Goal: Task Accomplishment & Management: Manage account settings

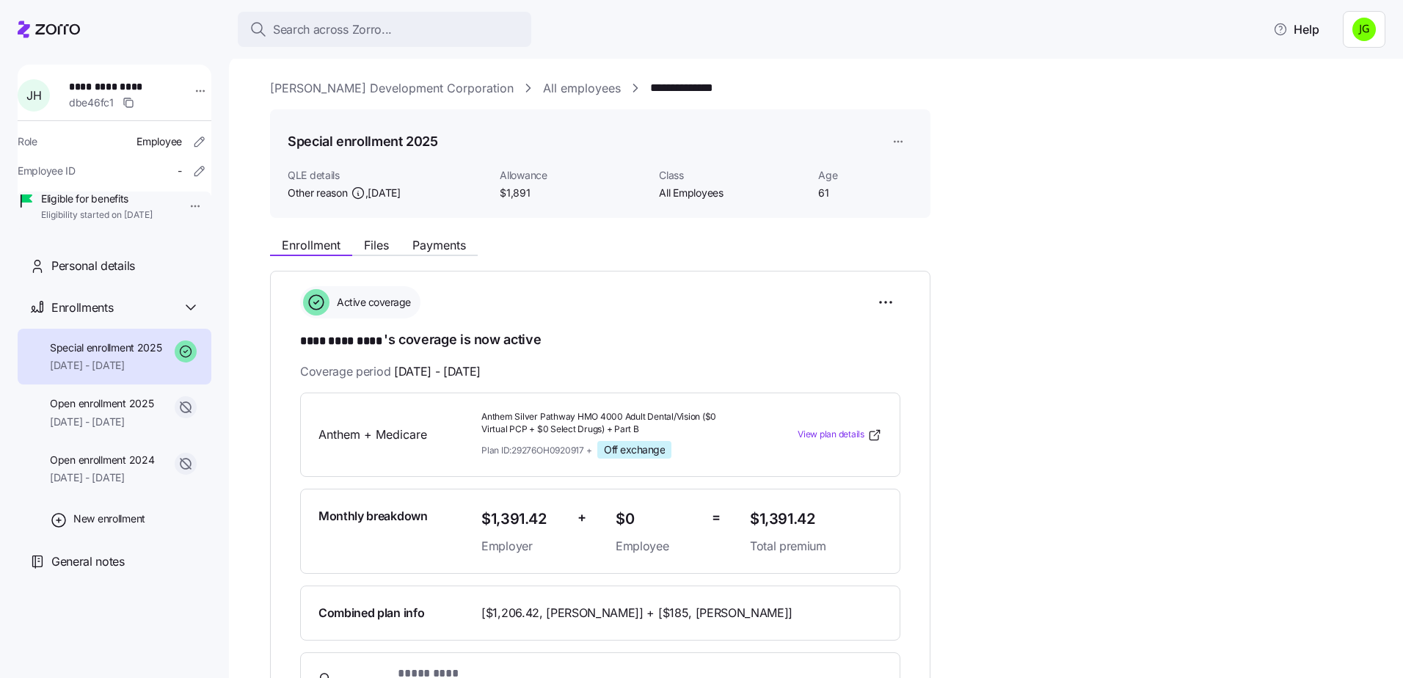
click at [56, 29] on icon at bounding box center [57, 29] width 45 height 10
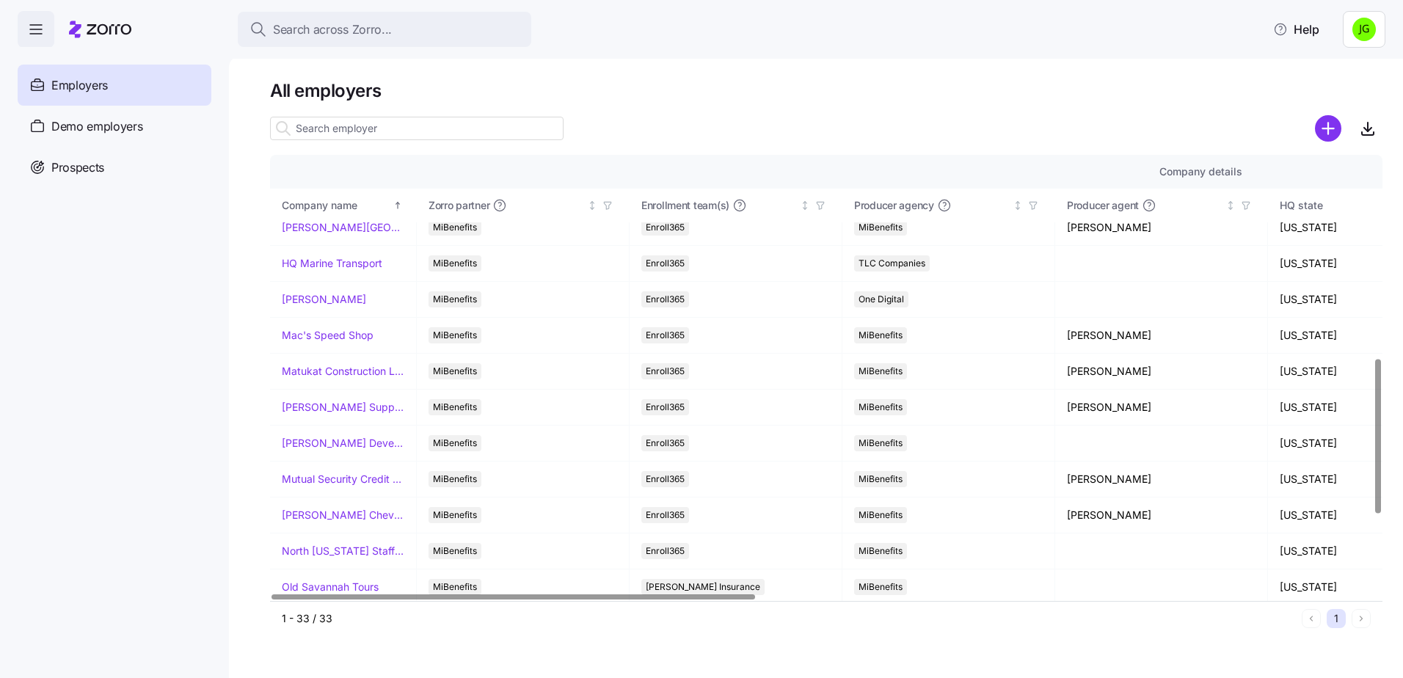
scroll to position [587, 0]
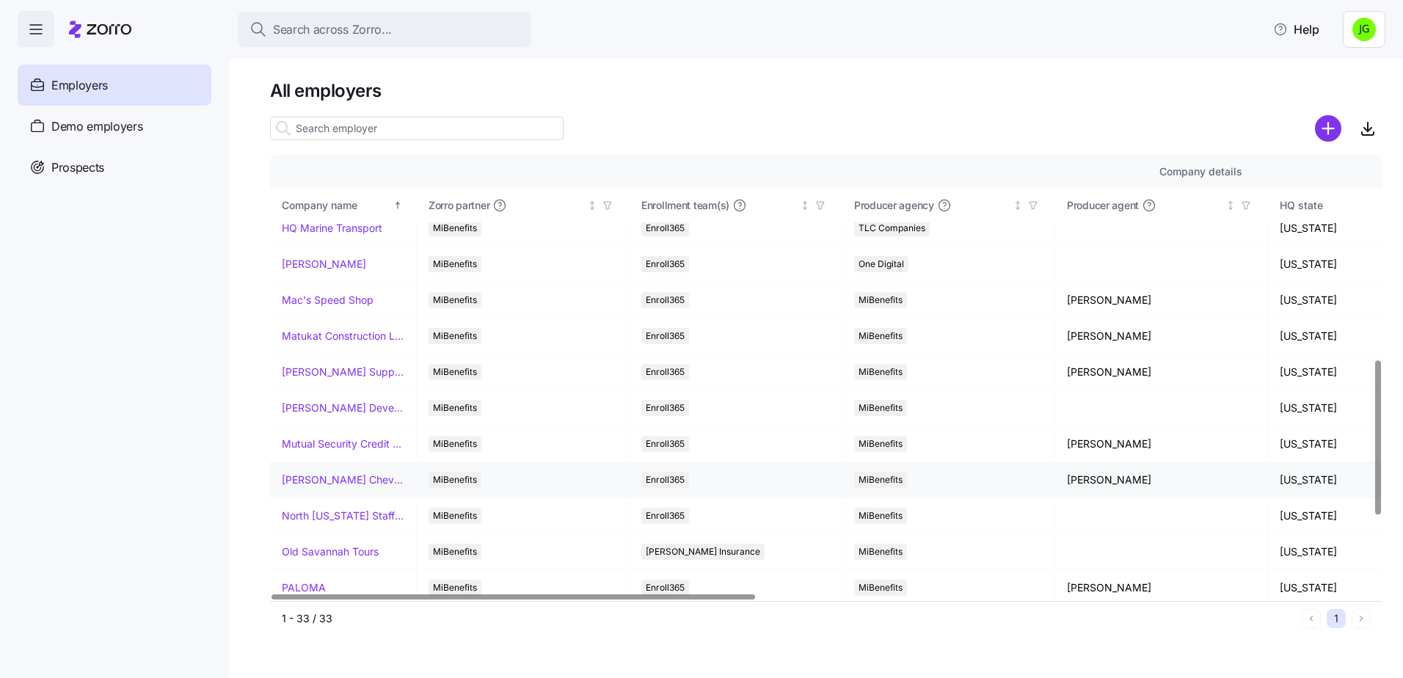
click at [316, 479] on link "NeSmith Chevrolet" at bounding box center [343, 480] width 123 height 15
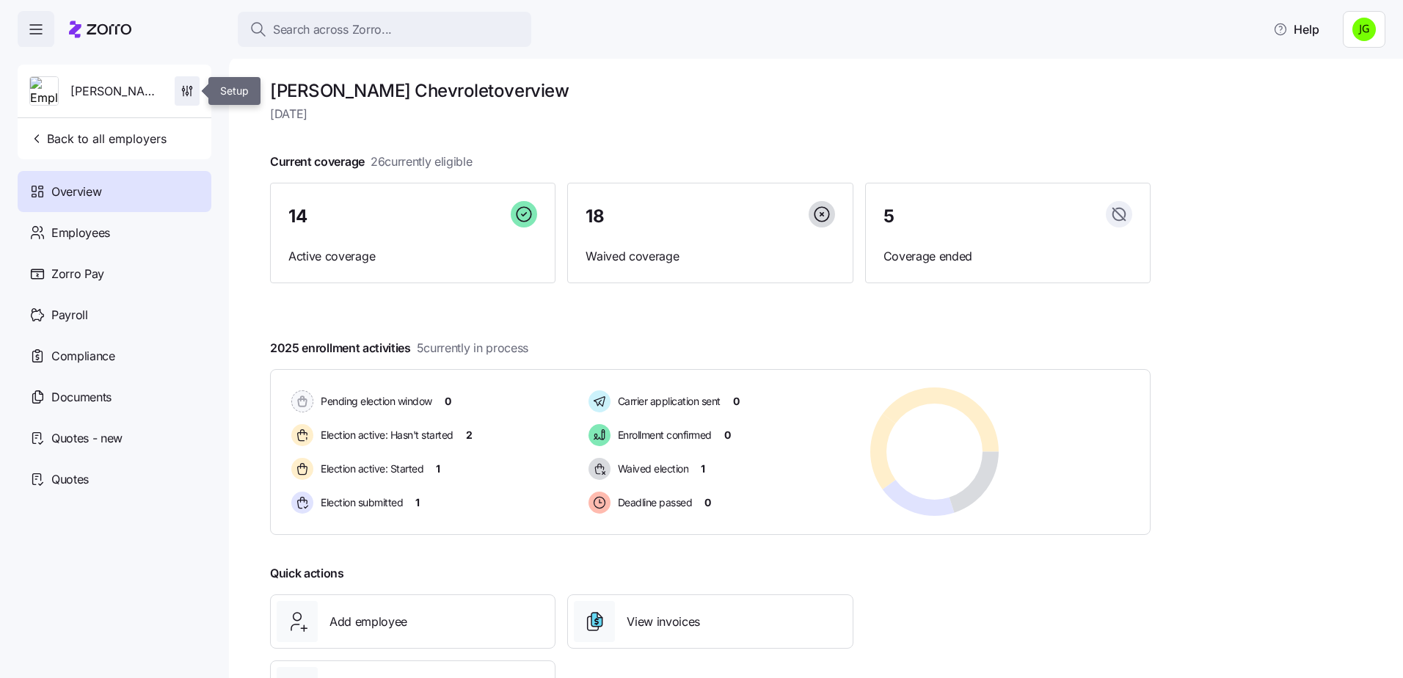
click at [188, 91] on icon "button" at bounding box center [187, 91] width 15 height 15
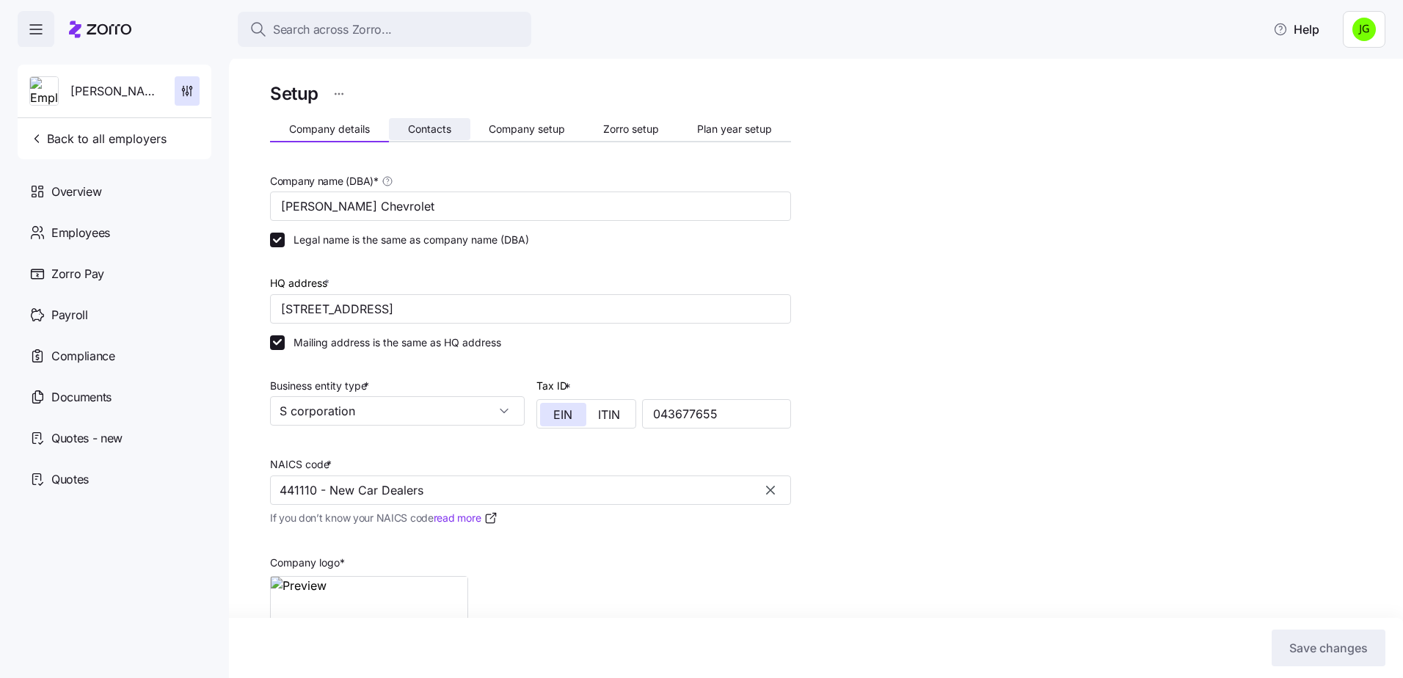
click at [434, 128] on span "Contacts" at bounding box center [429, 129] width 43 height 10
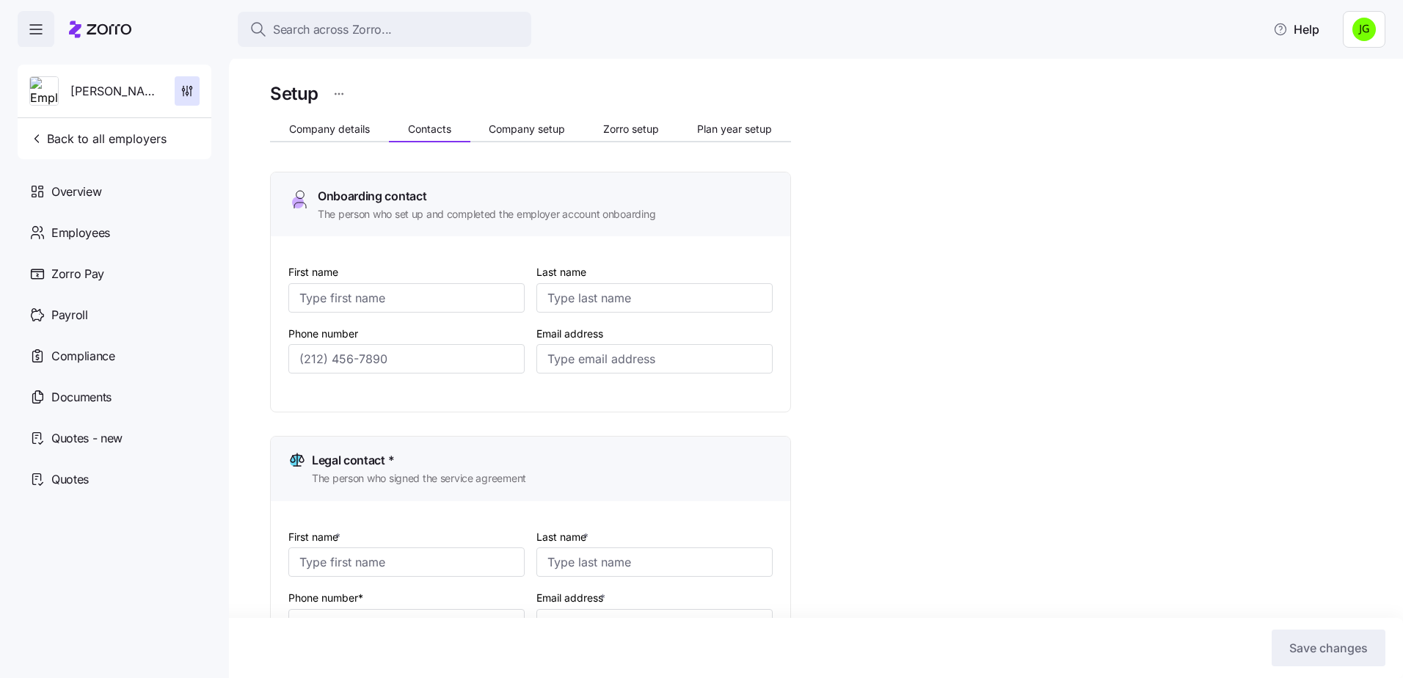
type input "Katherine"
type input "Manning"
type input "katherine@nesmithnow.com"
type input "Katherine"
type input "Manning"
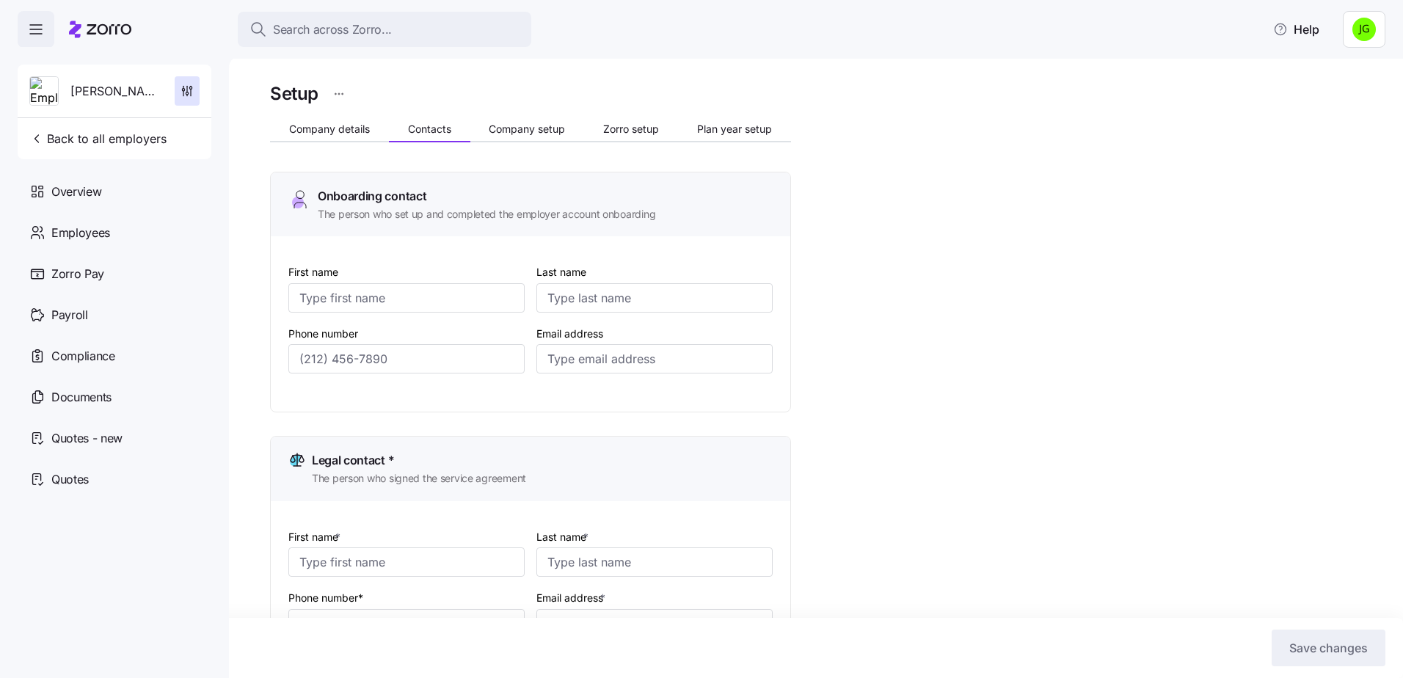
type input "katherine@nesmithnow.com"
type input "Katherine"
type input "Manning"
type input "katherine@nesmithnow.com"
type input "Katherine"
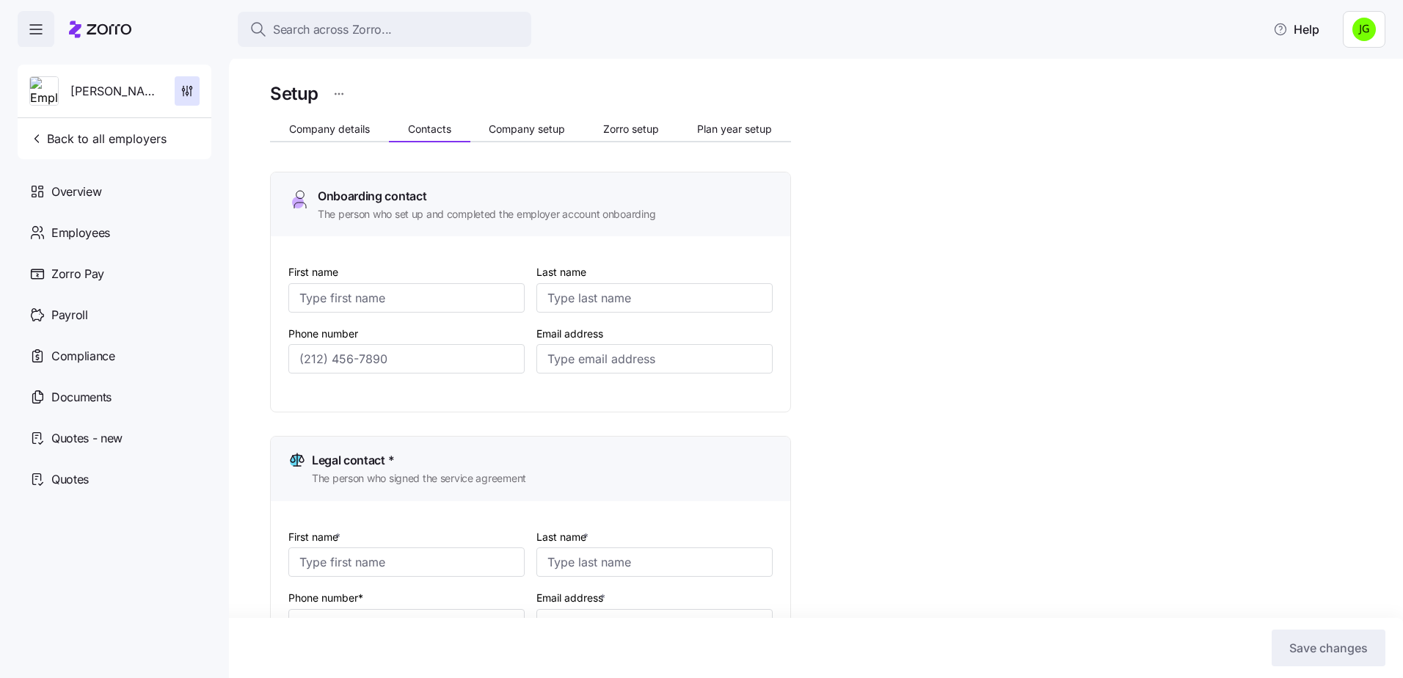
type input "Manning"
type input "katherine@nesmithnow.com"
type input "(912) 427-2045"
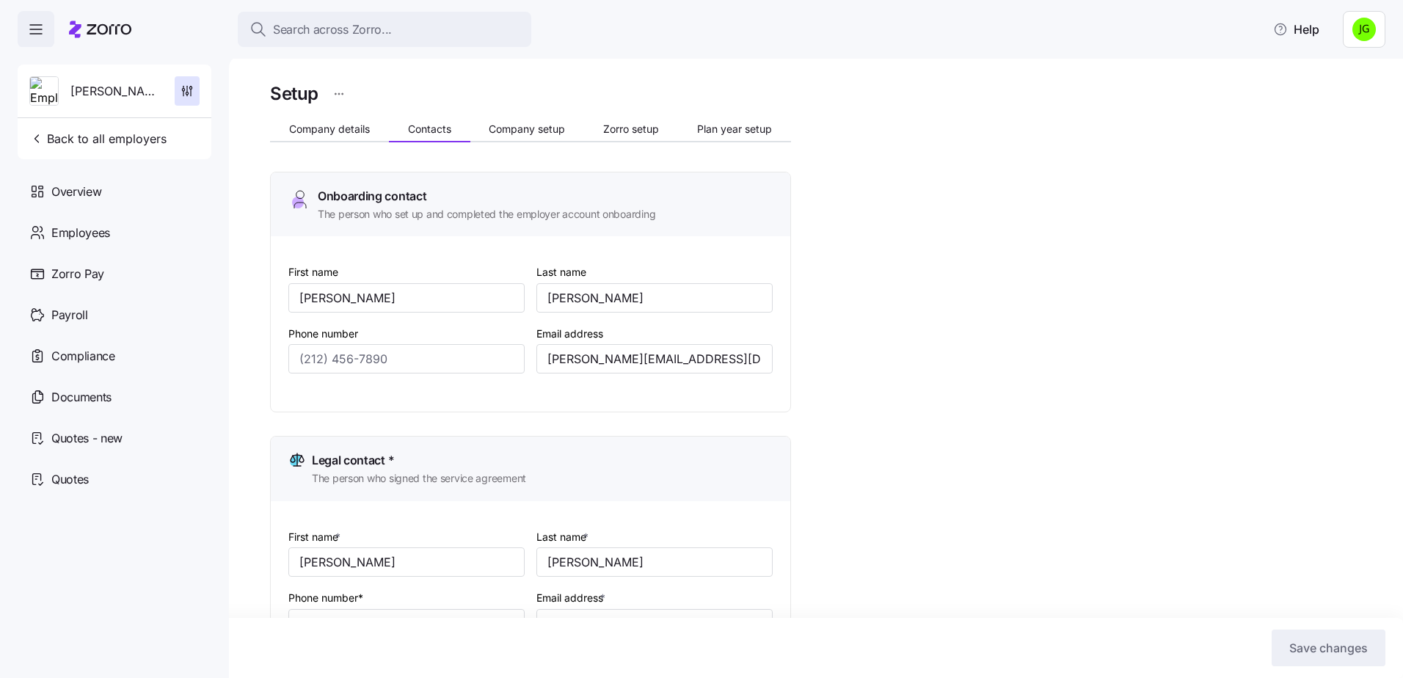
type input "(912) 427-2045"
click at [51, 145] on span "Back to all employers" at bounding box center [97, 139] width 137 height 18
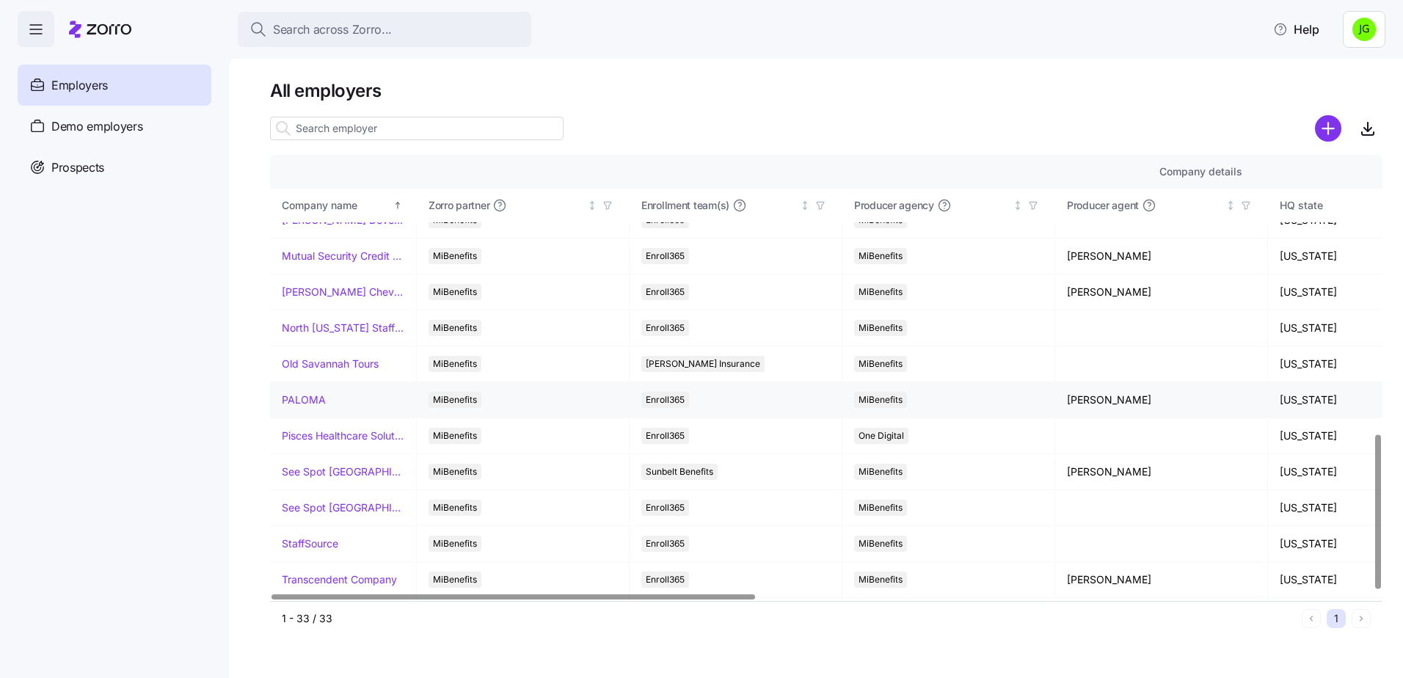
scroll to position [807, 0]
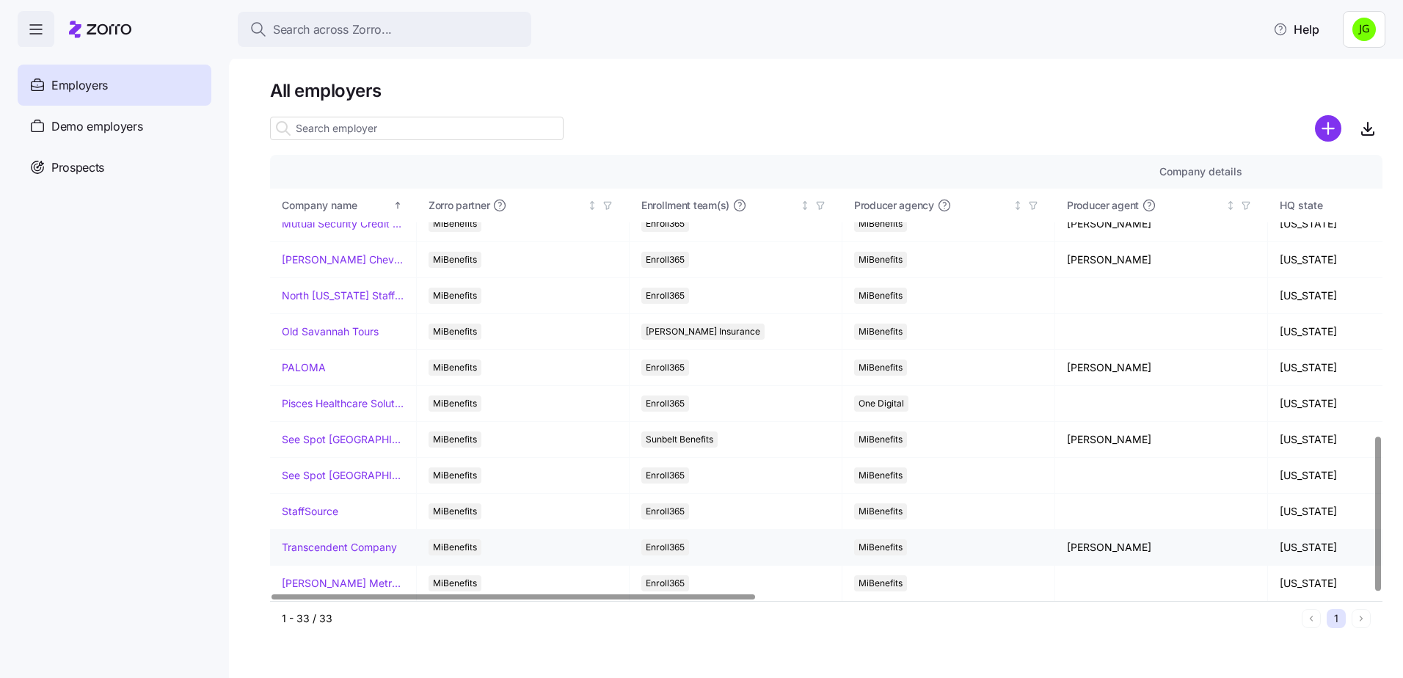
click at [355, 550] on link "Transcendent Company" at bounding box center [339, 547] width 115 height 15
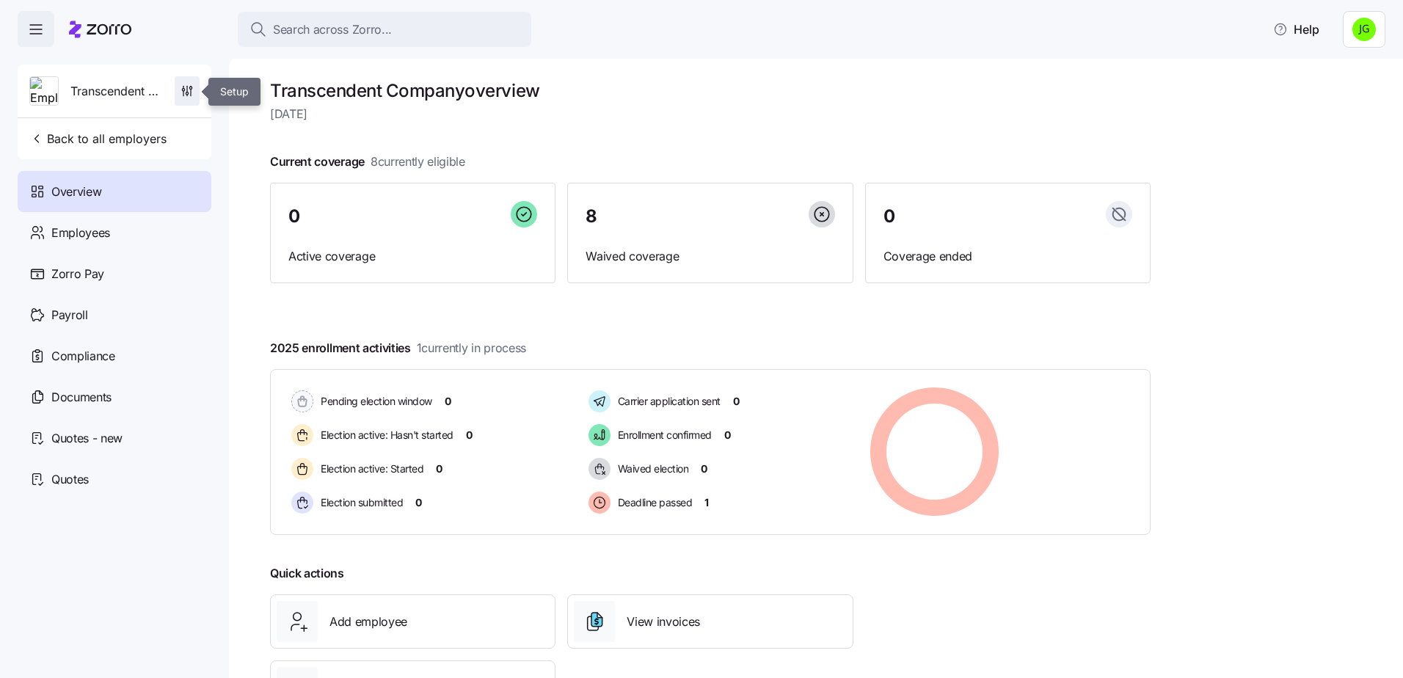
click at [180, 91] on icon "button" at bounding box center [187, 91] width 15 height 15
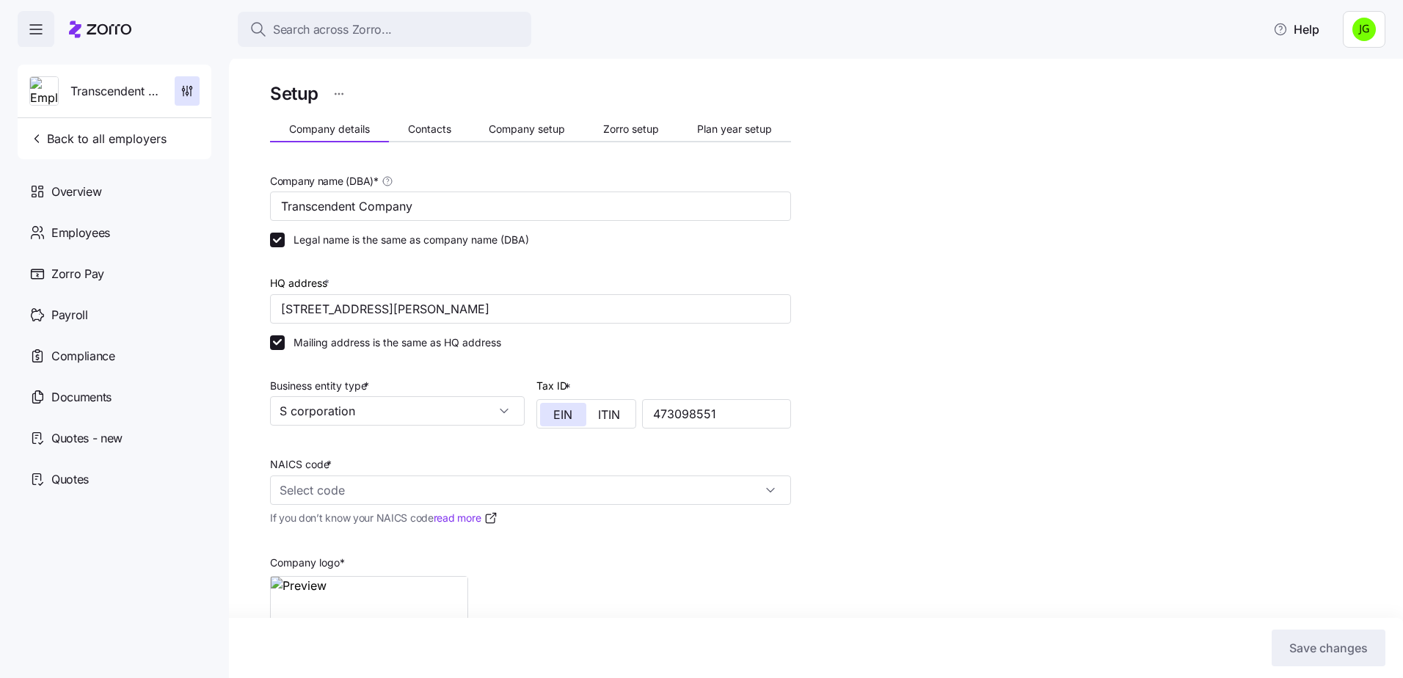
click at [432, 109] on div "Setup Company details Contacts Company setup Zorro setup Plan year setup Compan…" at bounding box center [530, 418] width 521 height 679
click at [430, 128] on span "Contacts" at bounding box center [429, 129] width 43 height 10
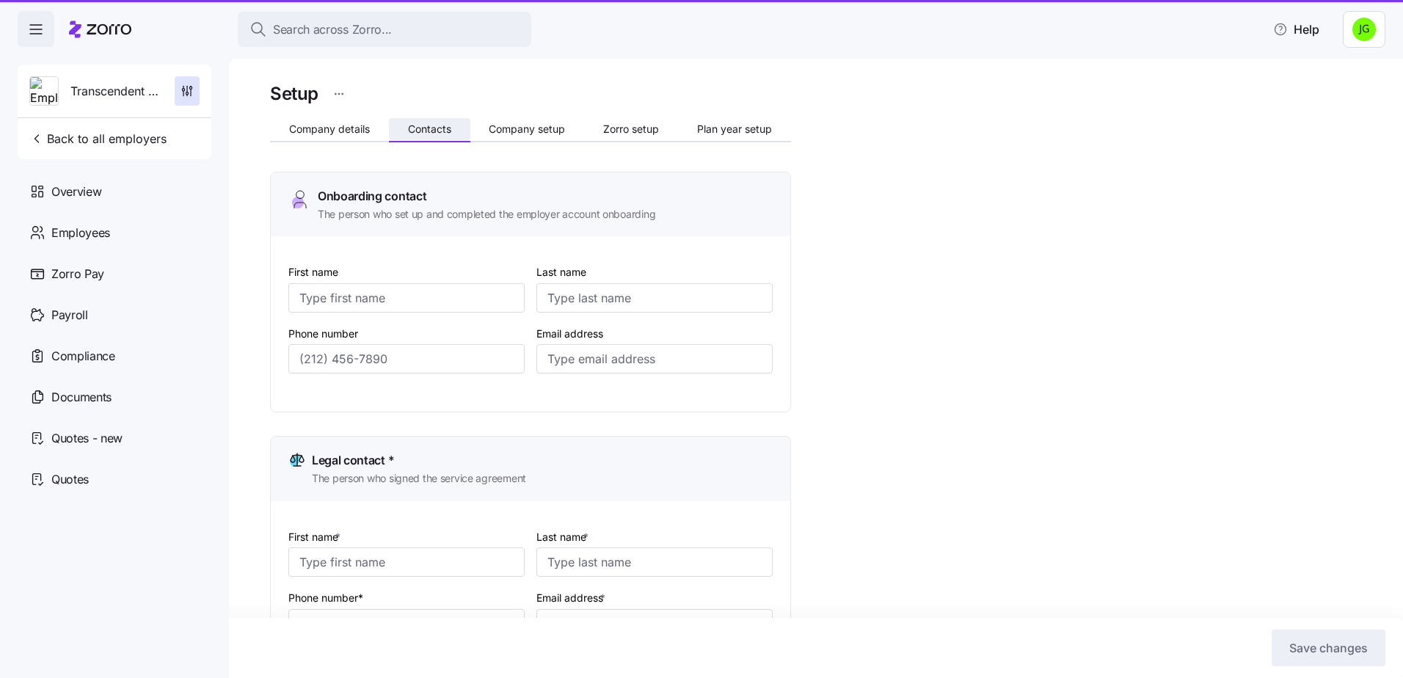
type input "Lorraine"
type input "Pennell"
type input "lorraine@gointrigue.com"
type input "Jean"
type input "Aubin"
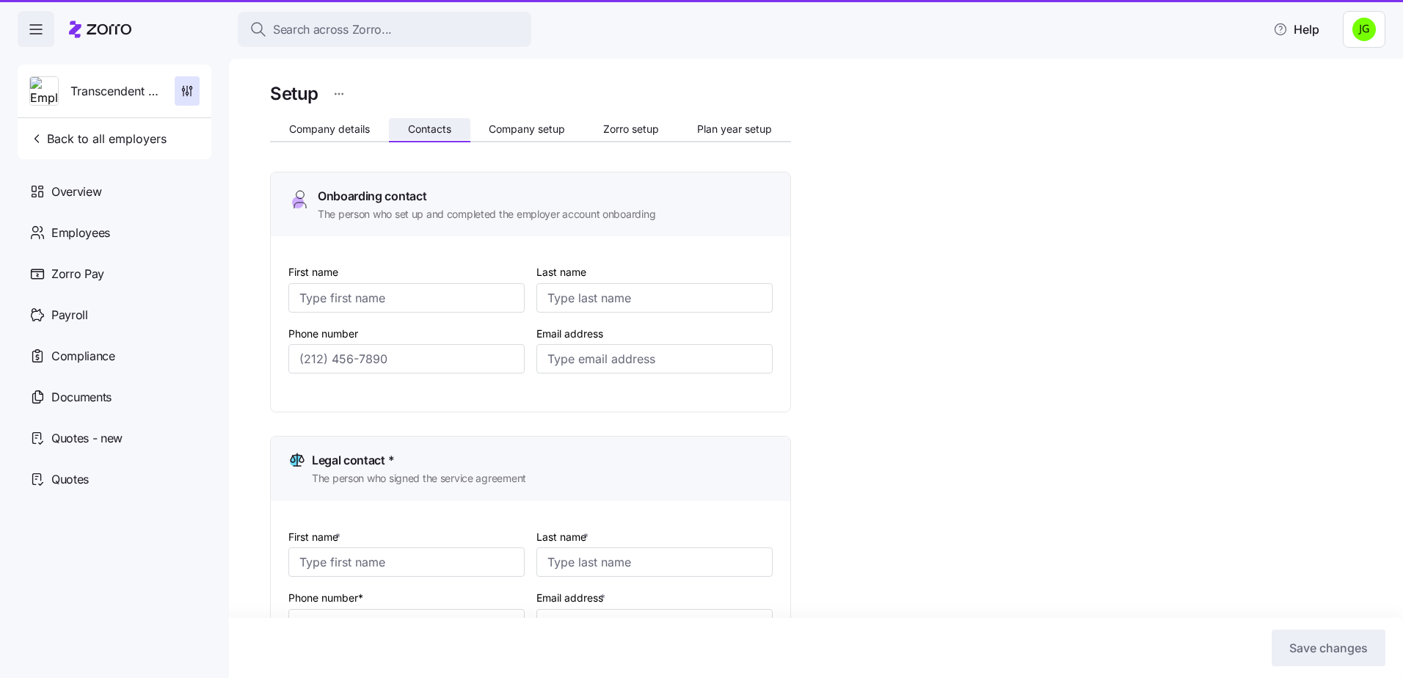
type input "kevin@gointrigue.com"
type input "Lorraine"
type input "Pennell"
type input "lorraine@gointrigue.com"
type input "Jean"
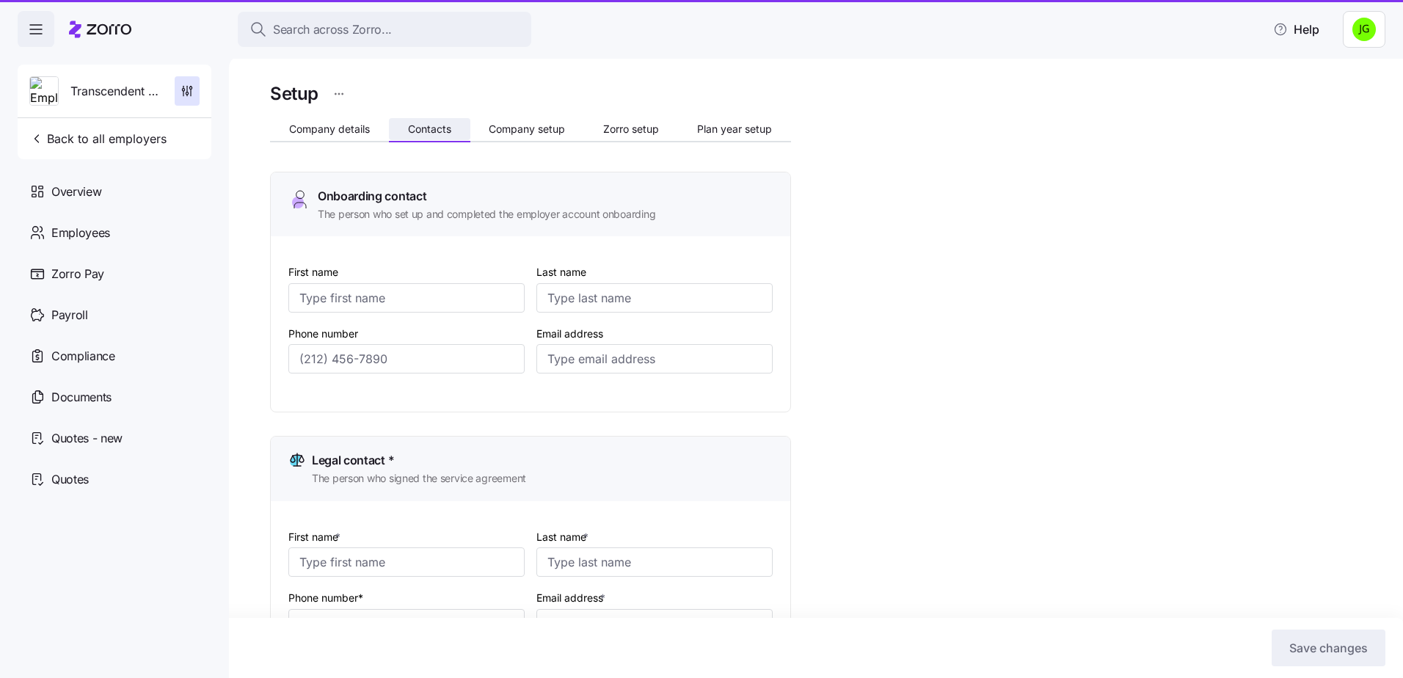
type input "Aubin"
type input "kevin@gointrigue.com"
type input "(954) 873-2317"
type input "(212) 851-6501"
type input "(954) 873-2317"
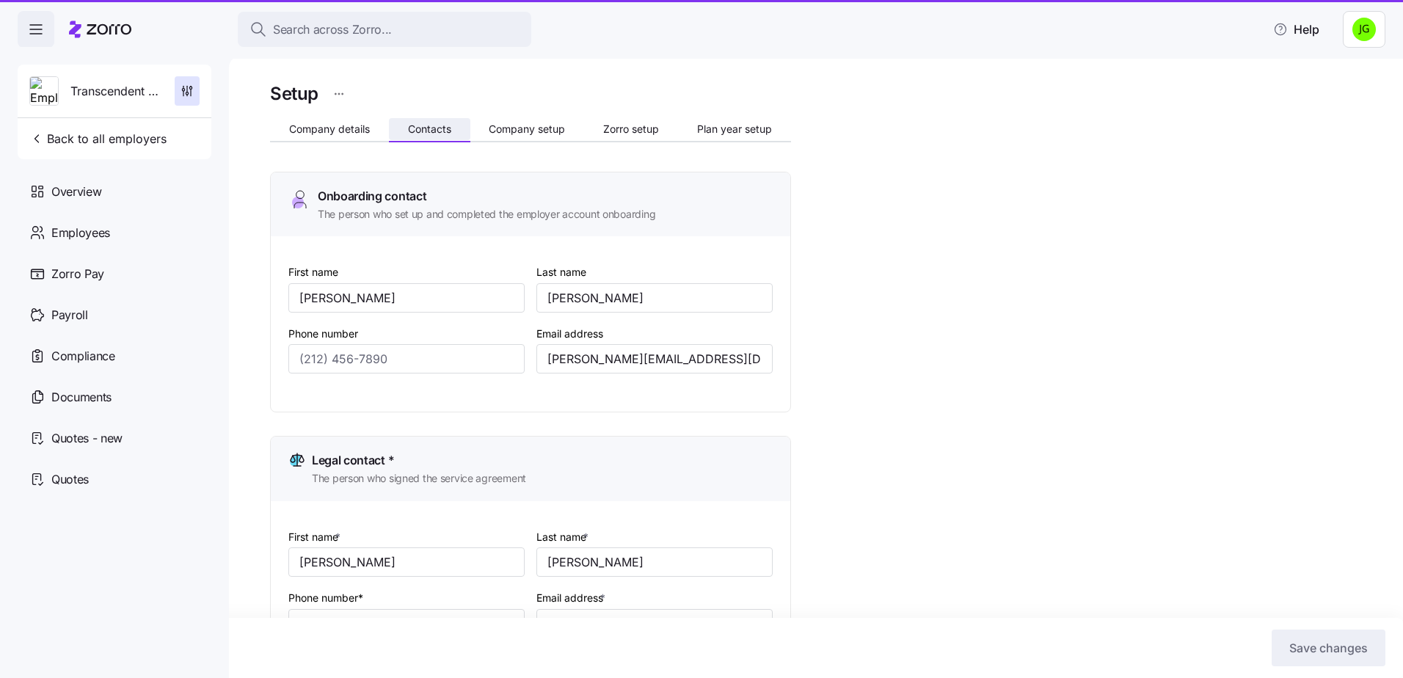
type input "(212) 851-6501"
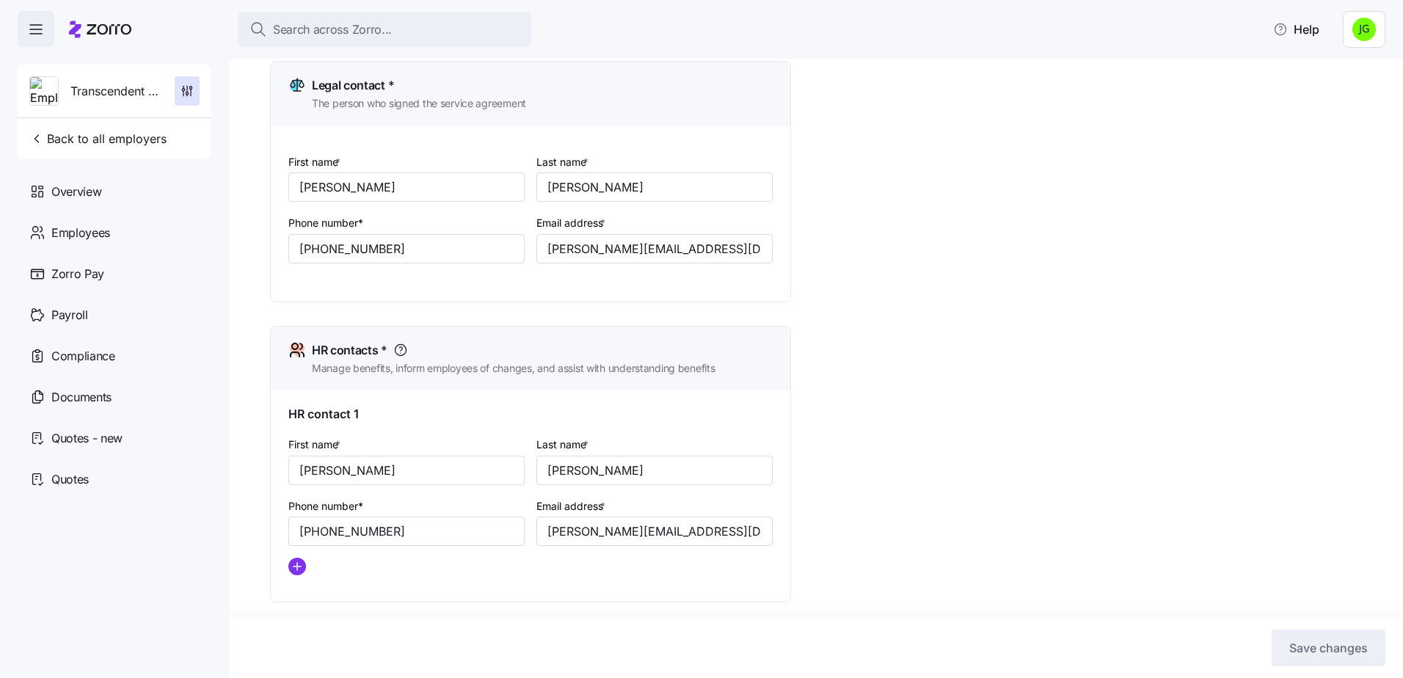
scroll to position [440, 0]
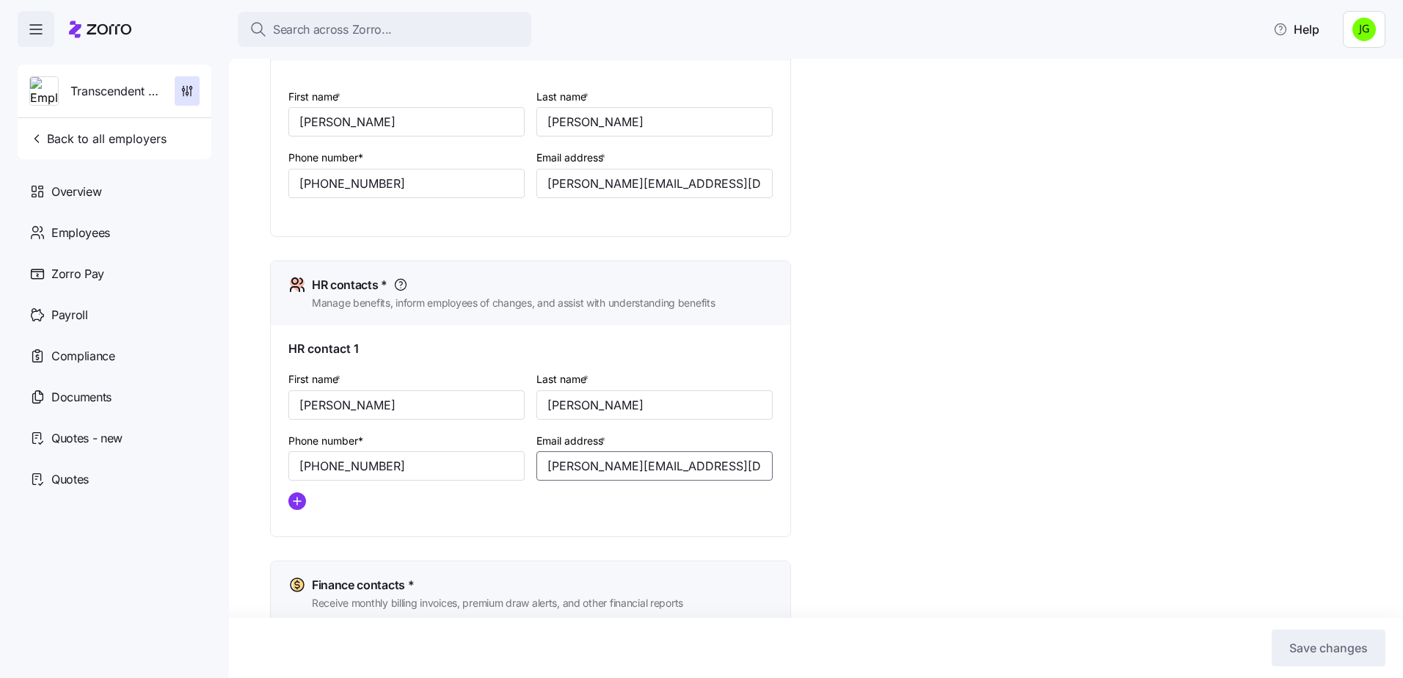
drag, startPoint x: 710, startPoint y: 468, endPoint x: 537, endPoint y: 471, distance: 172.5
click at [524, 468] on div "First name * Lorraine Last name * Pennell Phone number* (954) 873-2317 Email ad…" at bounding box center [531, 446] width 496 height 164
click at [79, 140] on span "Back to all employers" at bounding box center [97, 139] width 137 height 18
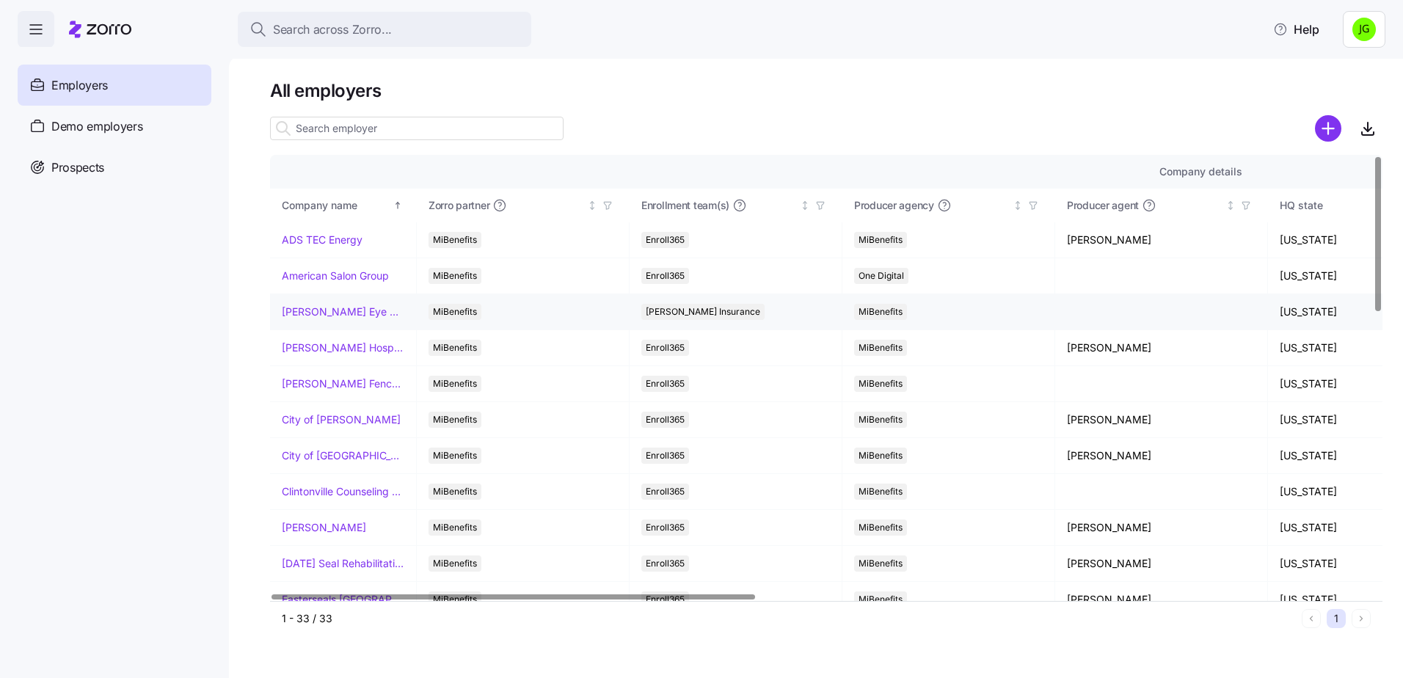
click at [332, 313] on link "Bishop Eye Associates" at bounding box center [343, 312] width 123 height 15
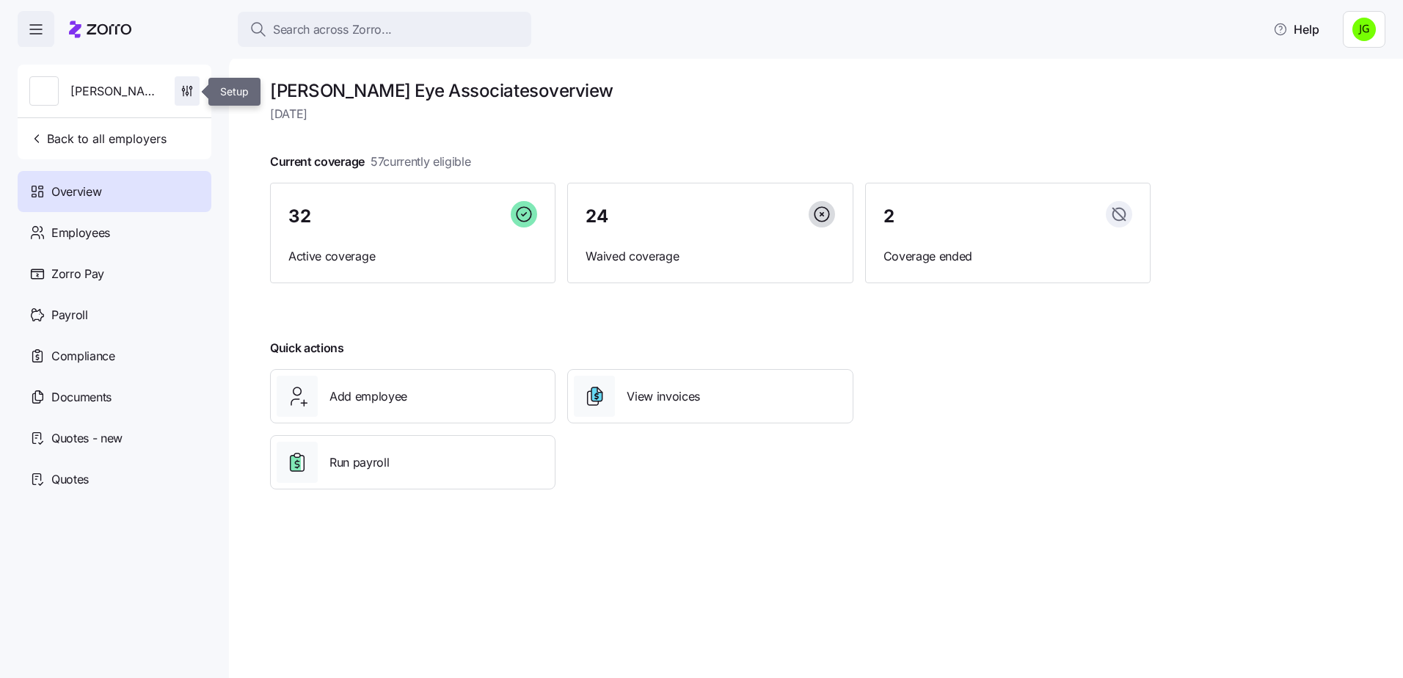
click at [187, 88] on icon "button" at bounding box center [187, 91] width 15 height 15
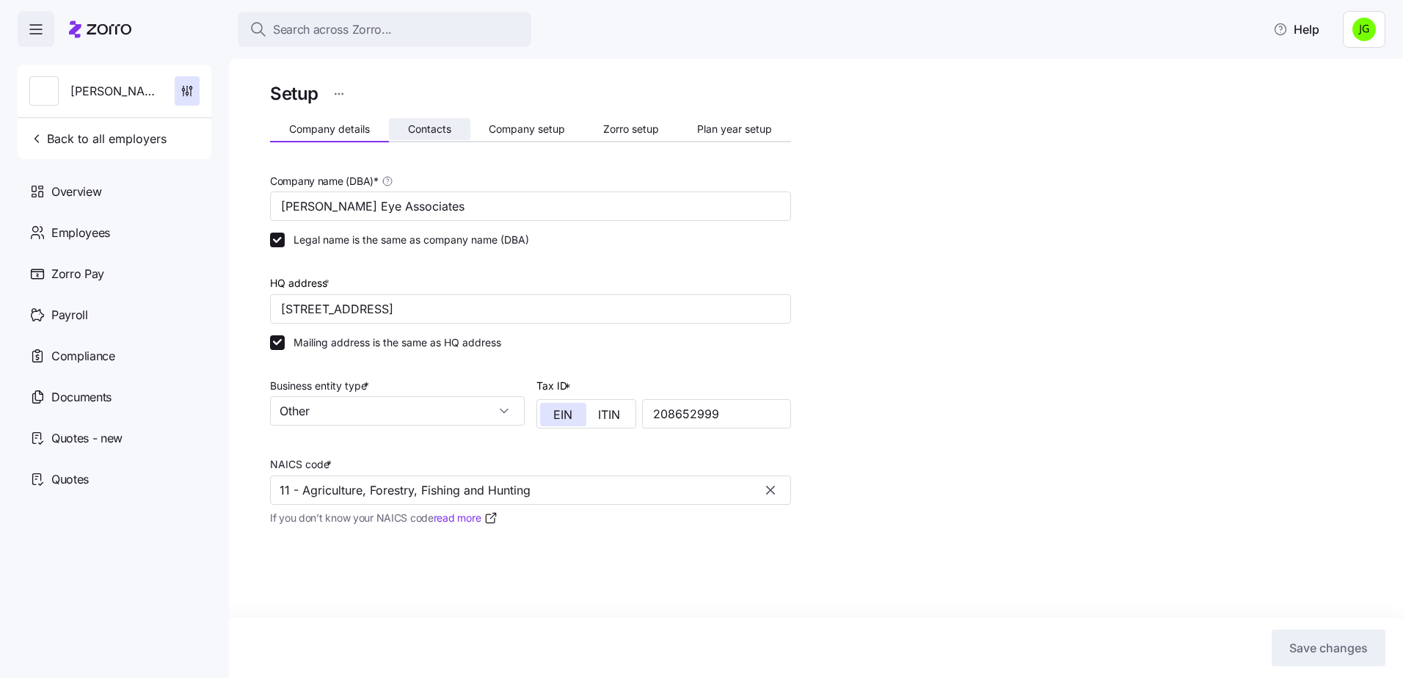
click at [447, 127] on span "Contacts" at bounding box center [429, 129] width 43 height 10
